Goal: Task Accomplishment & Management: Manage account settings

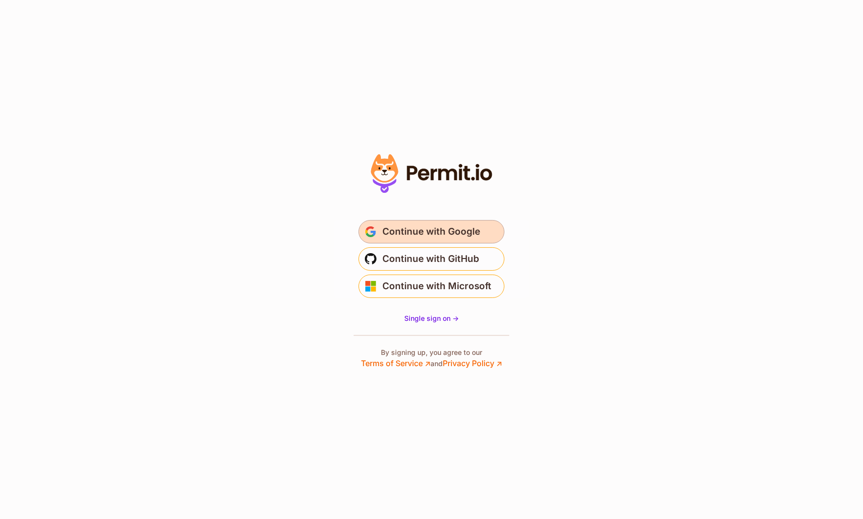
click at [456, 222] on button "Continue with Google" at bounding box center [432, 231] width 146 height 23
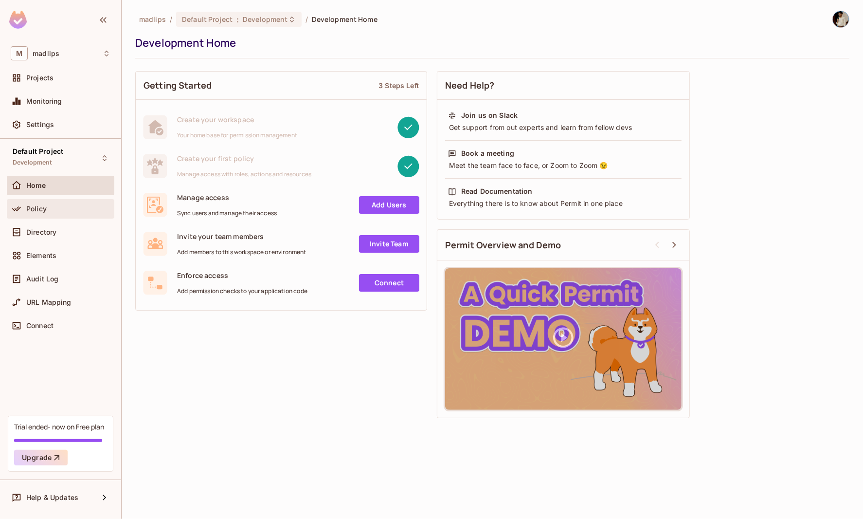
click at [61, 211] on div "Policy" at bounding box center [68, 209] width 84 height 8
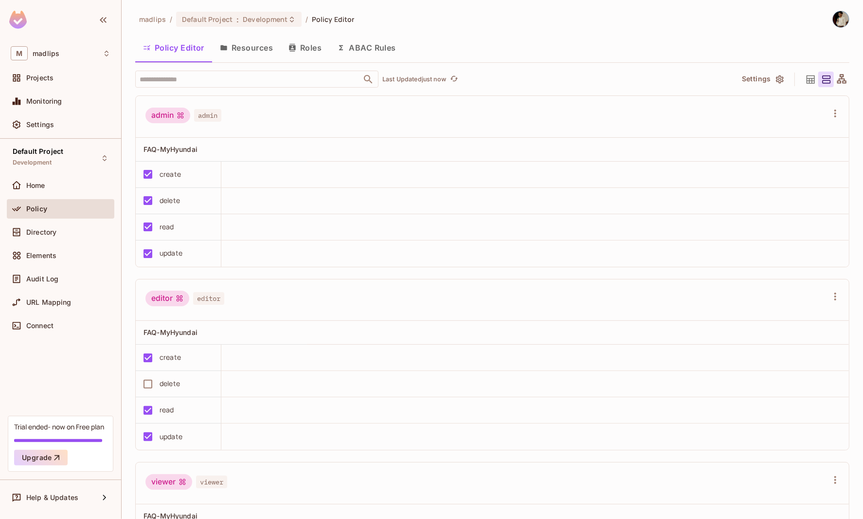
click at [373, 49] on button "ABAC Rules" at bounding box center [366, 48] width 74 height 24
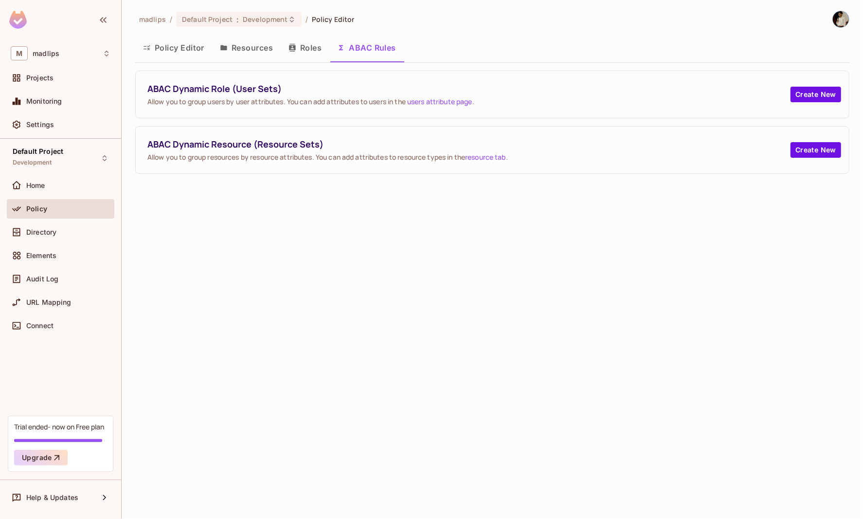
click at [234, 46] on button "Resources" at bounding box center [246, 48] width 69 height 24
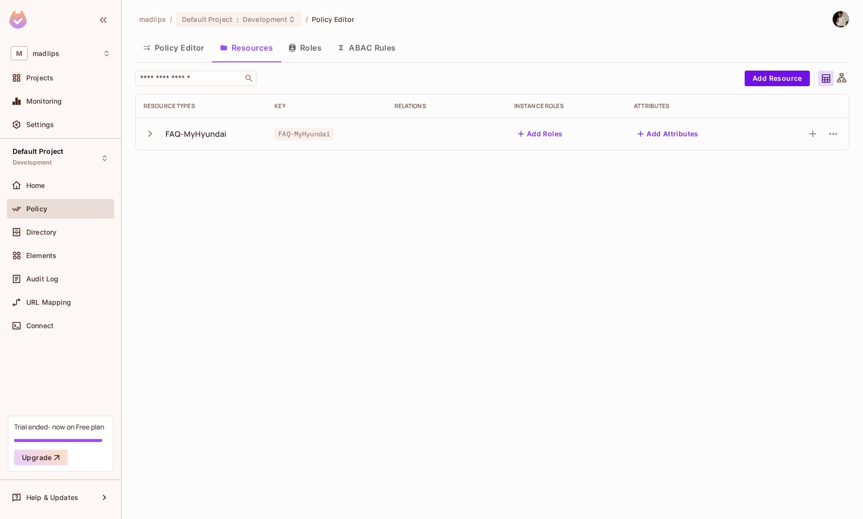
click at [151, 135] on icon "button" at bounding box center [150, 133] width 13 height 13
click at [147, 458] on div "madlips / Default Project : Development / Policy Editor Policy Editor Resources…" at bounding box center [492, 259] width 741 height 519
